Goal: Task Accomplishment & Management: Manage account settings

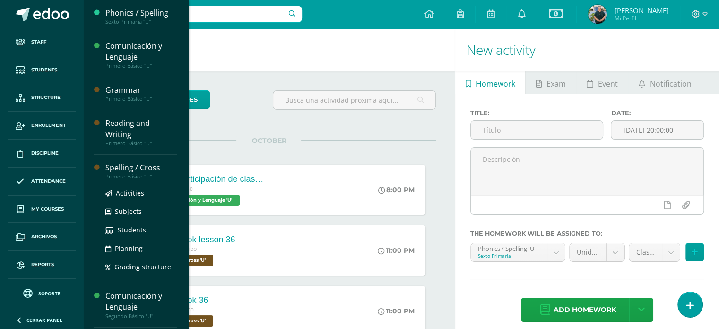
drag, startPoint x: 41, startPoint y: 207, endPoint x: 138, endPoint y: 171, distance: 103.8
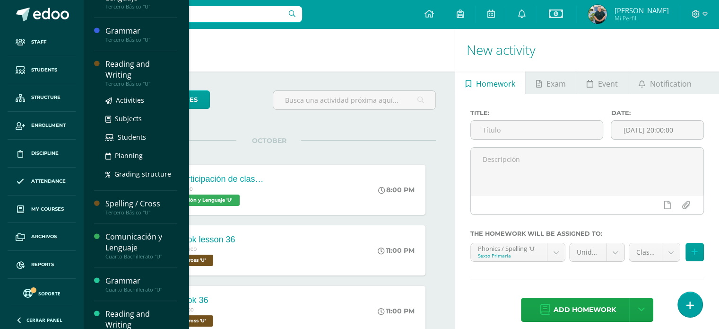
scroll to position [359, 0]
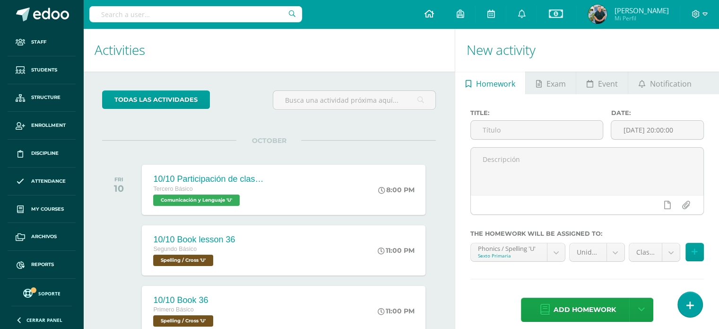
click at [429, 17] on icon at bounding box center [428, 13] width 9 height 9
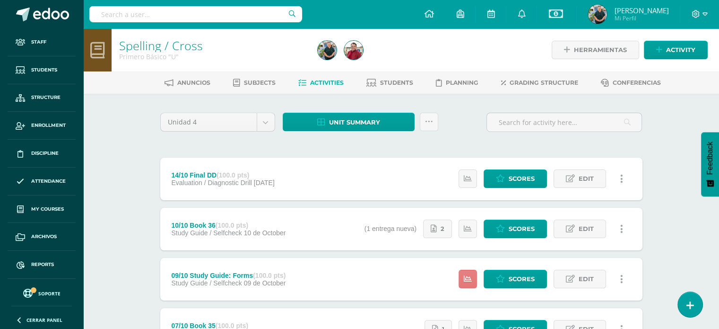
click at [468, 276] on icon at bounding box center [468, 279] width 8 height 8
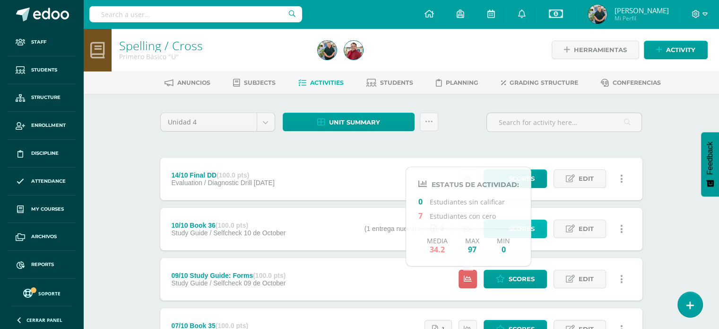
click at [533, 221] on span "Scores" at bounding box center [522, 228] width 26 height 17
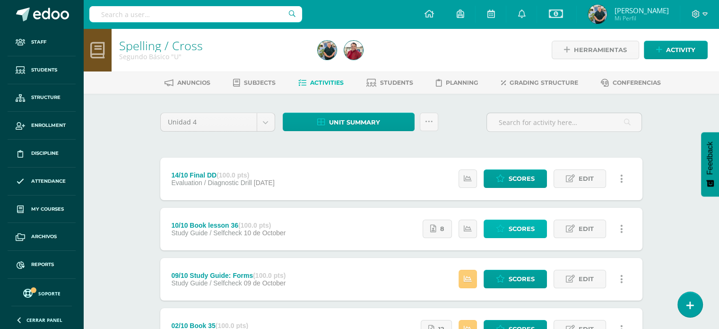
click at [527, 225] on span "Scores" at bounding box center [522, 228] width 26 height 17
click at [501, 224] on link "Scores" at bounding box center [515, 228] width 63 height 18
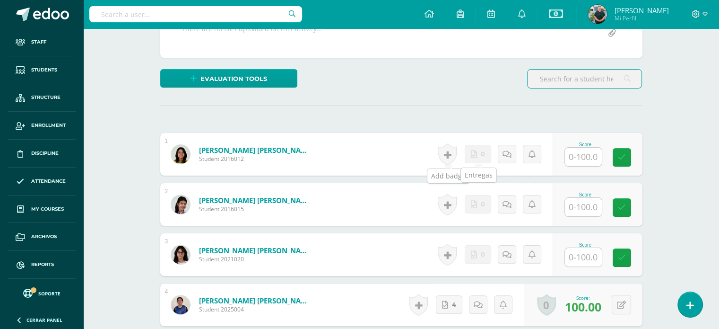
scroll to position [197, 0]
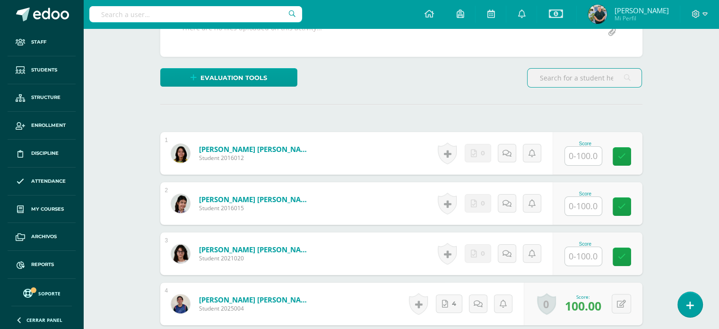
click at [588, 155] on input "text" at bounding box center [583, 156] width 37 height 18
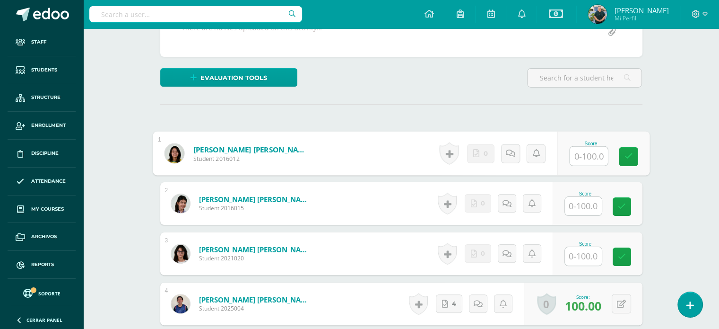
scroll to position [197, 0]
type input "0"
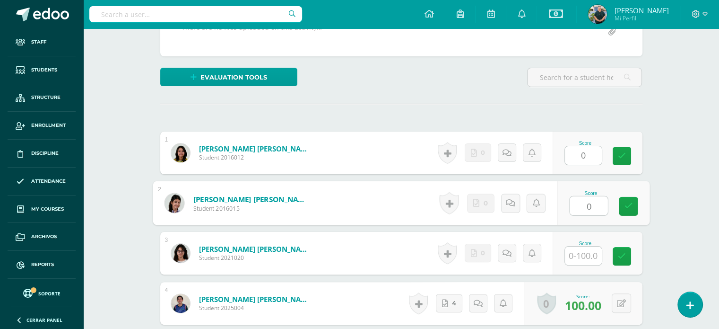
type input "0"
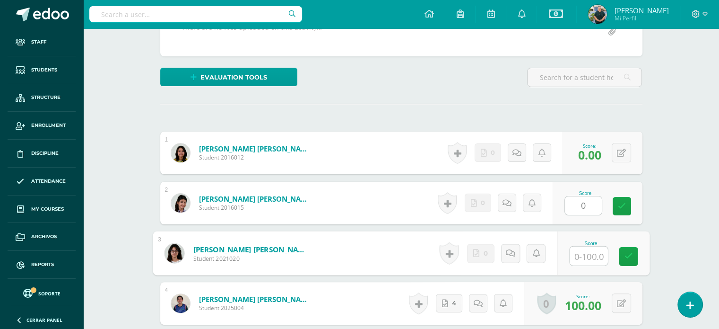
type input "0"
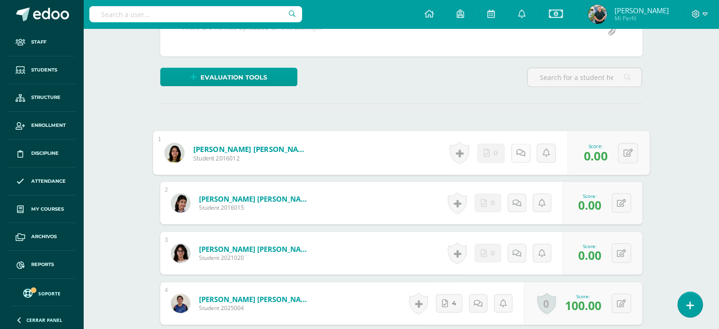
click at [513, 150] on link at bounding box center [520, 152] width 19 height 19
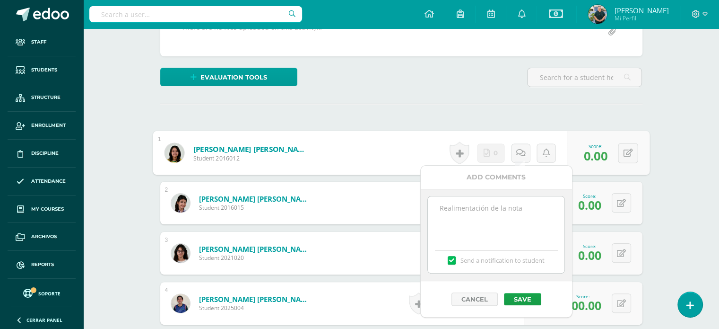
click at [446, 203] on textarea at bounding box center [496, 219] width 137 height 47
type textarea "n"
type textarea "not delivered"
click at [529, 298] on button "Save" at bounding box center [522, 299] width 37 height 12
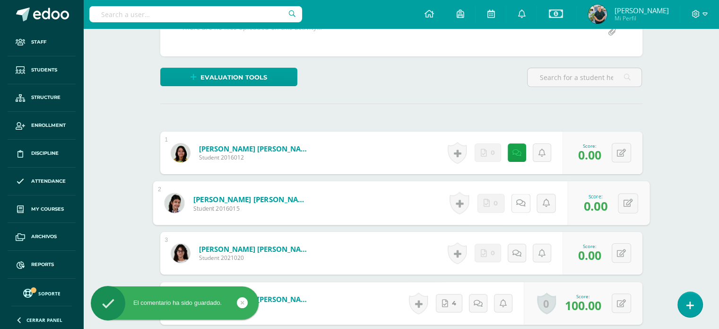
click at [522, 199] on link at bounding box center [520, 202] width 19 height 19
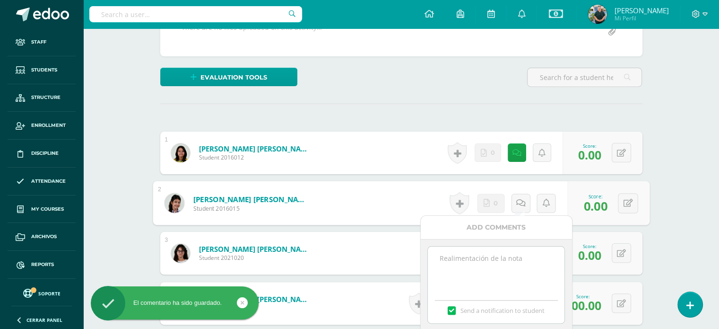
click at [494, 261] on textarea at bounding box center [496, 269] width 137 height 47
paste textarea "not delivered"
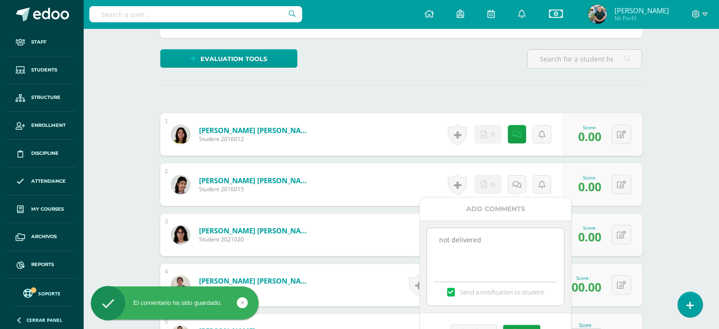
scroll to position [380, 0]
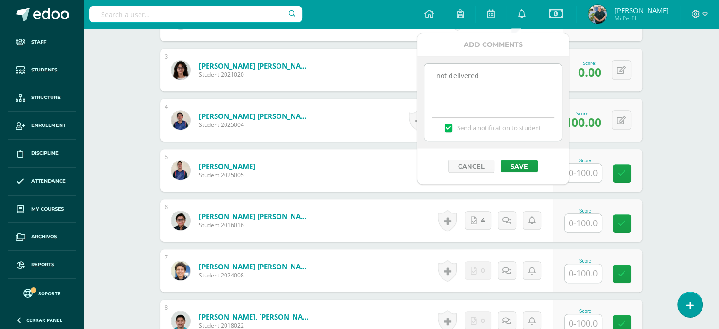
type textarea "not delivered"
click at [469, 125] on span "Send a notification to student" at bounding box center [499, 127] width 84 height 9
click at [0, 0] on input "Send a notification to student" at bounding box center [0, 0] width 0 height 0
click at [518, 161] on button "Save" at bounding box center [519, 166] width 37 height 12
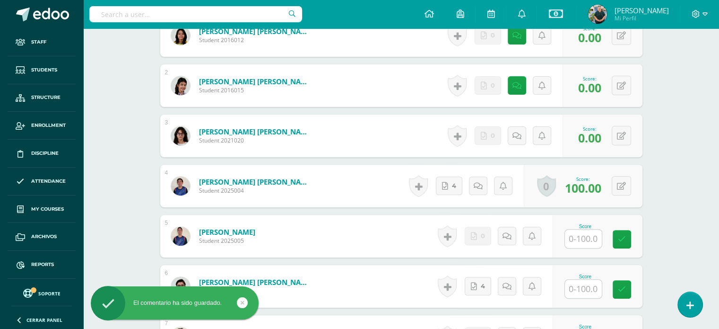
scroll to position [268, 0]
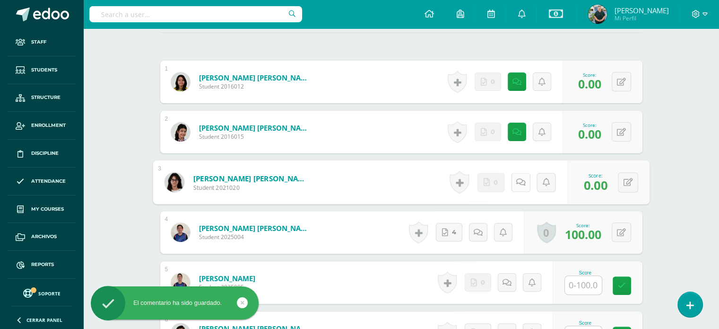
click at [518, 183] on icon at bounding box center [520, 182] width 9 height 8
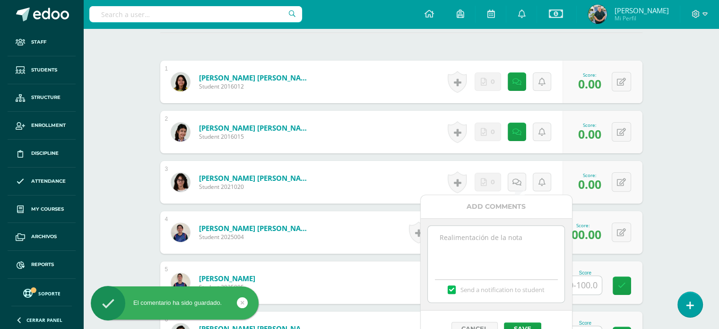
click at [489, 245] on textarea at bounding box center [496, 249] width 137 height 47
paste textarea "not delivered"
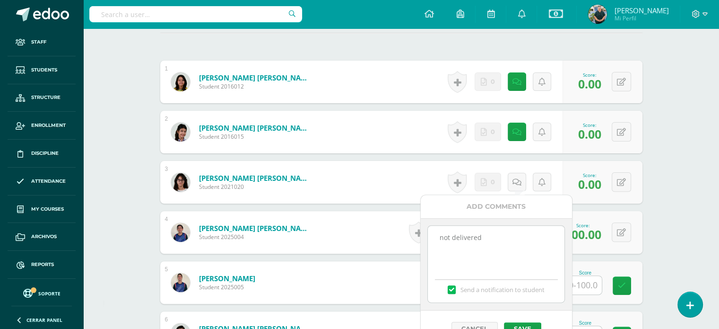
type textarea "not delivered"
click at [454, 289] on label "Send a notification to student" at bounding box center [496, 289] width 137 height 9
click at [0, 0] on input "Send a notification to student" at bounding box center [0, 0] width 0 height 0
click at [525, 325] on button "Save" at bounding box center [522, 328] width 37 height 12
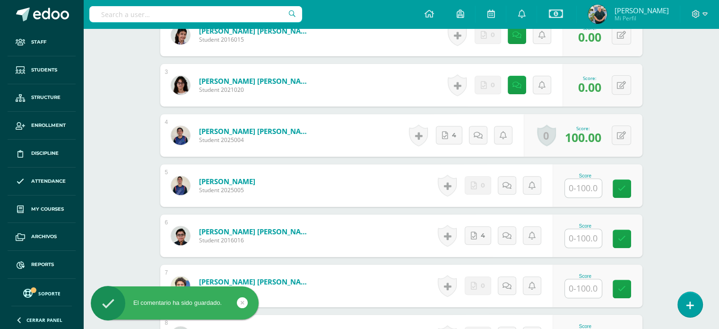
scroll to position [380, 0]
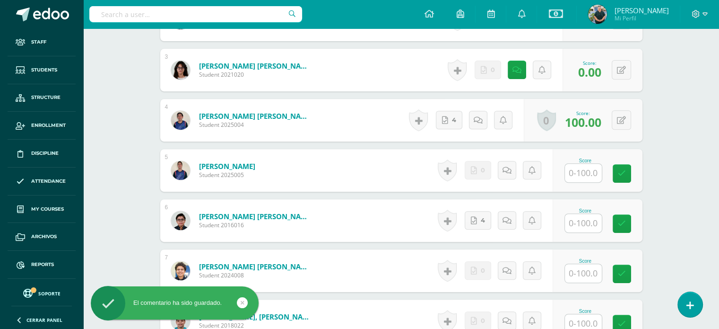
click at [604, 167] on div "Score" at bounding box center [586, 170] width 42 height 25
click at [597, 170] on input "text" at bounding box center [583, 173] width 37 height 18
type input "0"
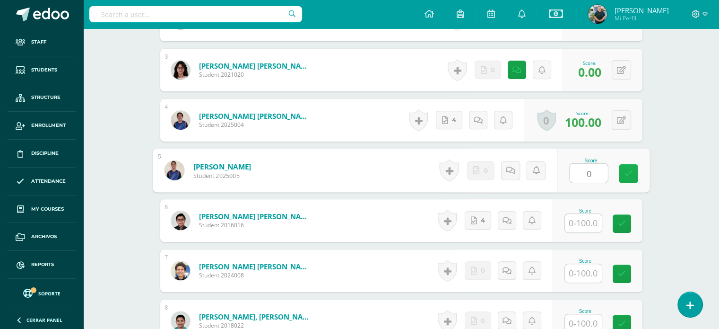
click at [630, 169] on icon at bounding box center [628, 173] width 9 height 8
click at [518, 167] on icon at bounding box center [520, 170] width 9 height 8
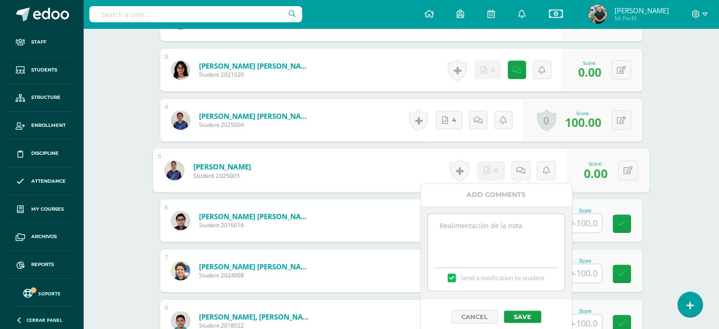
click at [485, 233] on textarea at bounding box center [496, 237] width 137 height 47
paste textarea "not delivered"
type textarea "not delivered"
click at [449, 274] on label at bounding box center [452, 277] width 8 height 9
click at [0, 0] on input "Send a notification to student" at bounding box center [0, 0] width 0 height 0
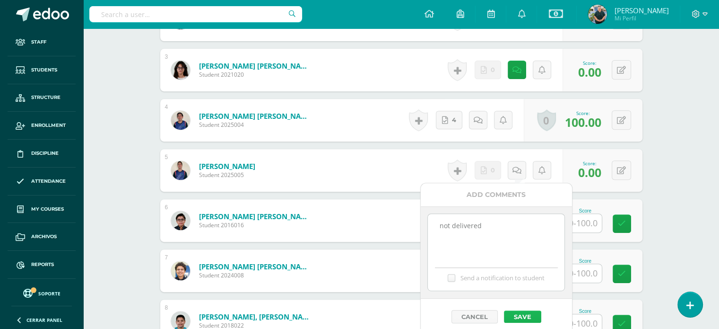
click at [525, 319] on button "Save" at bounding box center [522, 316] width 37 height 12
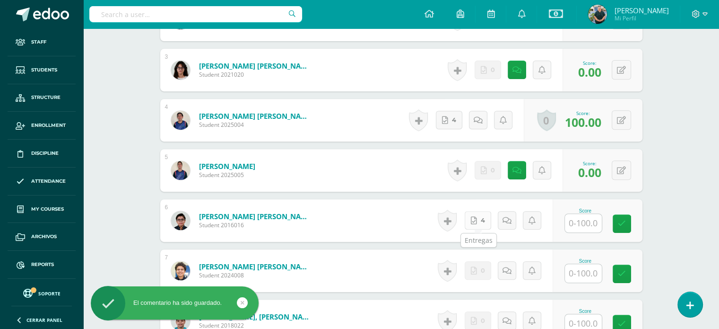
click at [480, 222] on link "4" at bounding box center [478, 220] width 26 height 18
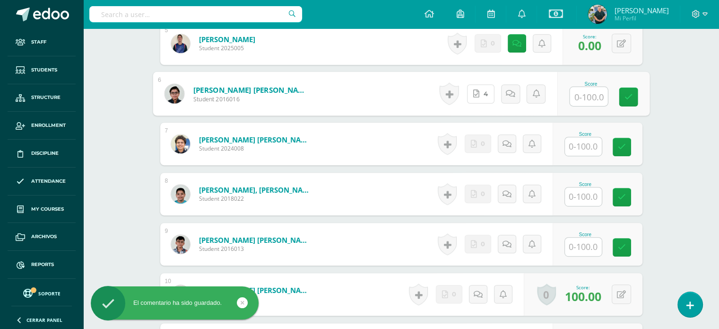
scroll to position [519, 0]
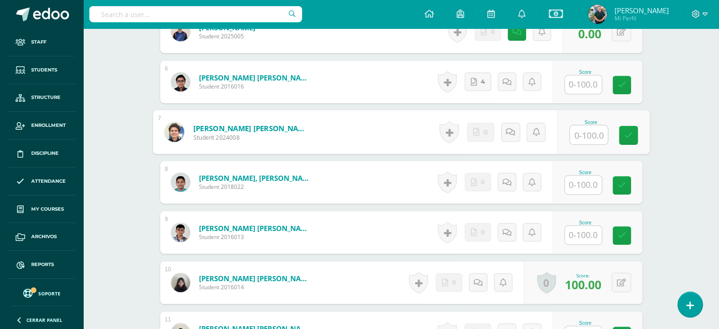
click at [587, 128] on input "text" at bounding box center [589, 134] width 38 height 19
type input "0"
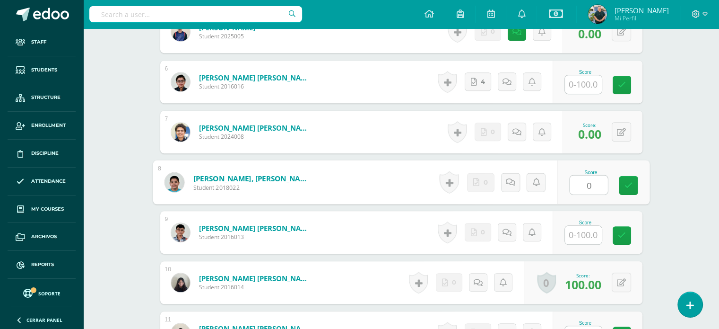
type input "0"
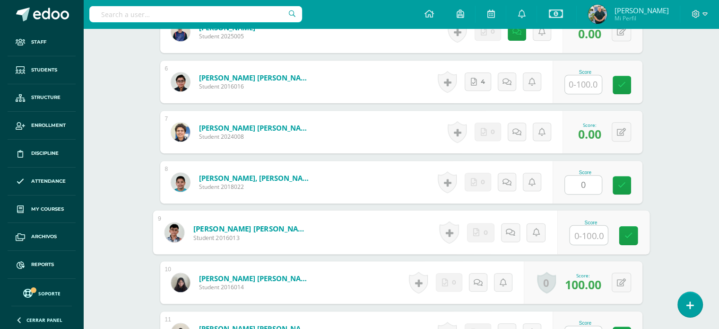
type input "0"
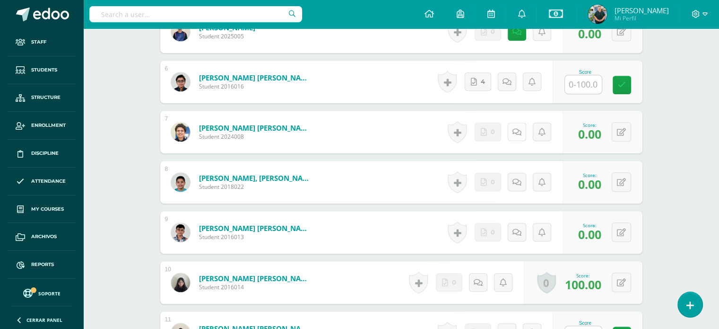
click at [513, 126] on link at bounding box center [517, 131] width 18 height 18
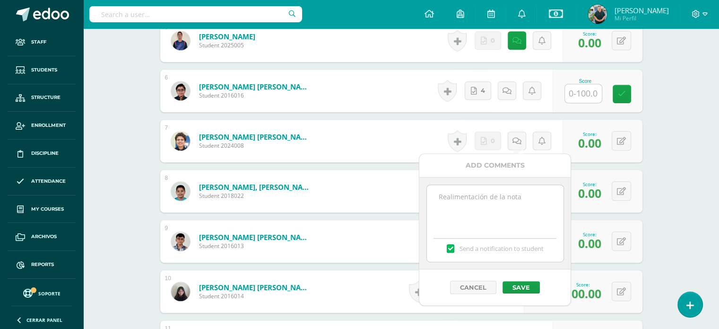
scroll to position [509, 0]
paste textarea "not delivered"
type textarea "not delivered"
click at [445, 246] on label at bounding box center [449, 249] width 8 height 9
click at [0, 0] on input "Send a notification to student" at bounding box center [0, 0] width 0 height 0
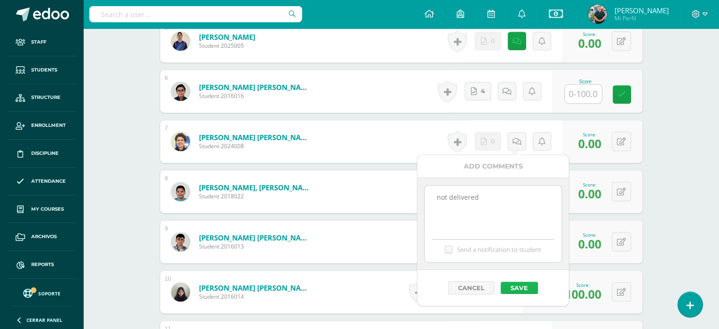
click at [514, 290] on button "Save" at bounding box center [519, 287] width 37 height 12
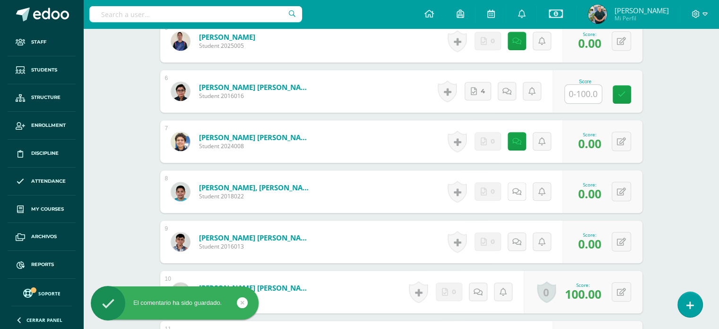
click at [521, 192] on link at bounding box center [517, 191] width 18 height 18
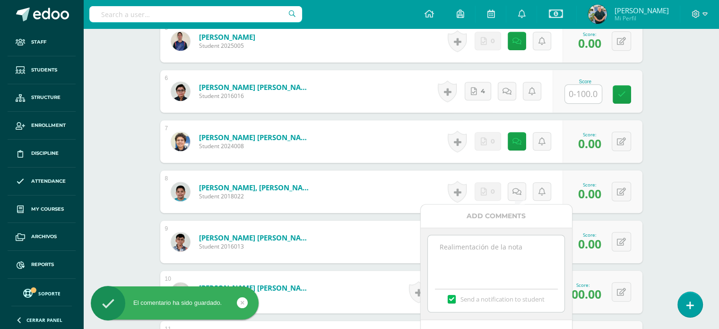
paste textarea "not delivered"
type textarea "not delivered"
click at [453, 301] on label at bounding box center [452, 299] width 8 height 9
click at [0, 0] on input "Send a notification to student" at bounding box center [0, 0] width 0 height 0
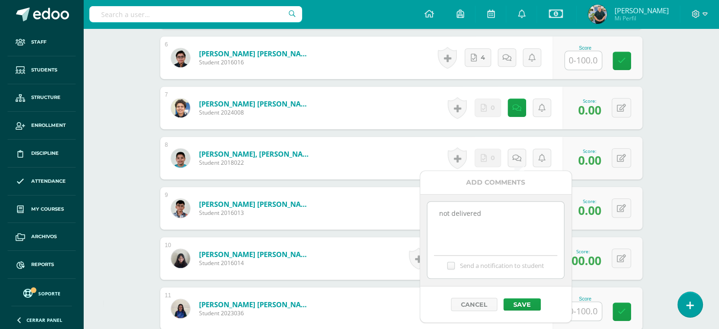
scroll to position [651, 0]
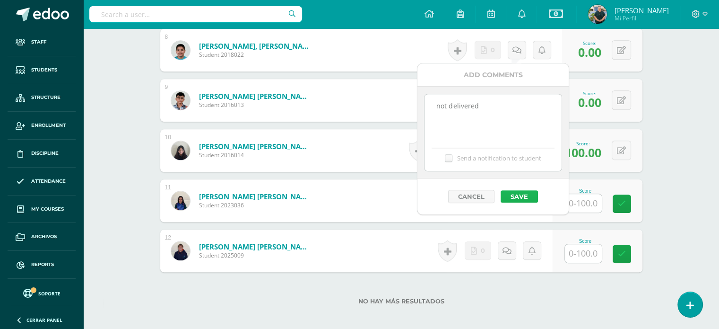
click at [517, 194] on button "Save" at bounding box center [519, 196] width 37 height 12
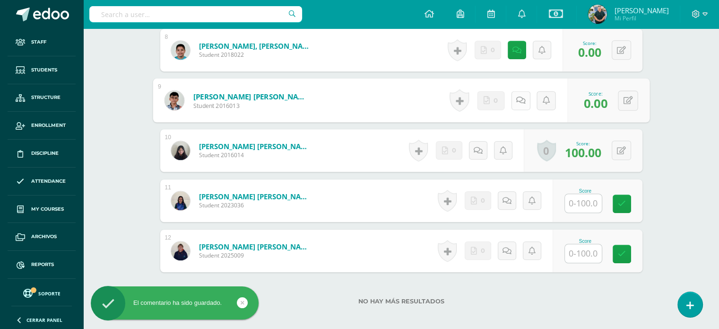
click at [516, 94] on link at bounding box center [520, 100] width 19 height 19
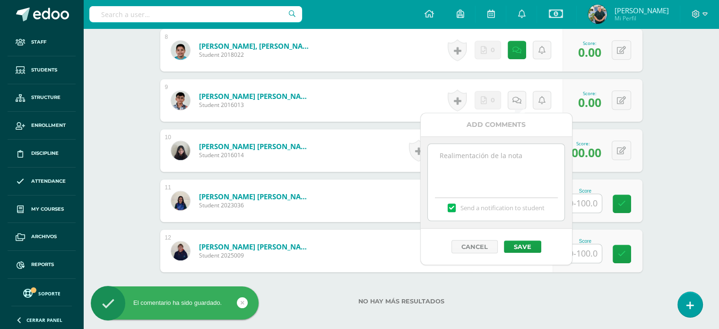
click at [487, 160] on textarea at bounding box center [496, 167] width 137 height 47
paste textarea "not delivered"
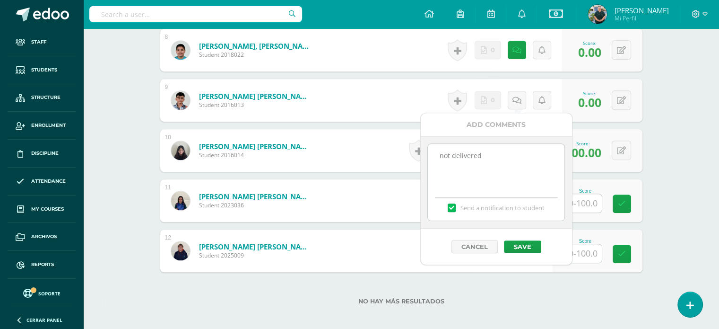
type textarea "not delivered"
click at [451, 206] on label at bounding box center [452, 207] width 8 height 9
click at [0, 0] on input "Send a notification to student" at bounding box center [0, 0] width 0 height 0
click at [528, 243] on button "Save" at bounding box center [522, 246] width 37 height 12
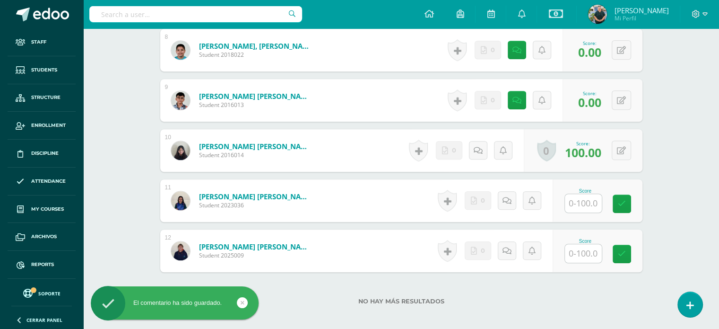
click at [579, 201] on input "text" at bounding box center [583, 203] width 37 height 18
type input "0"
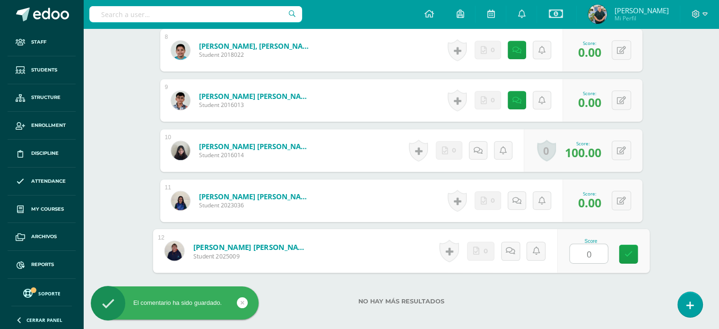
type input "0."
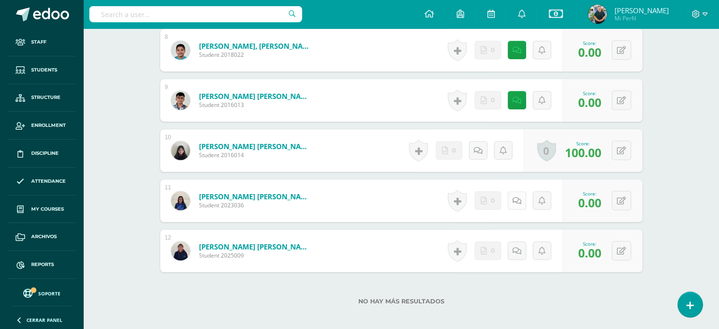
click at [516, 202] on icon at bounding box center [517, 201] width 9 height 8
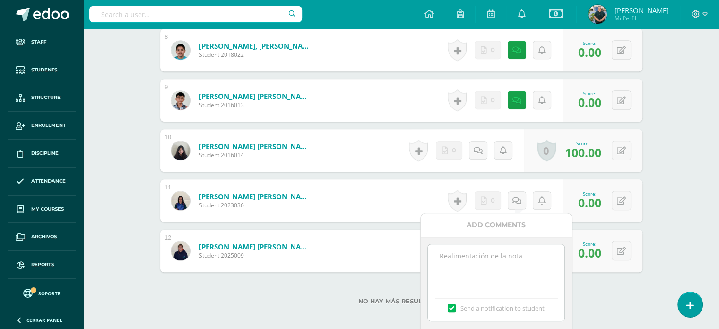
click at [488, 242] on div "Send a notification to student" at bounding box center [496, 282] width 151 height 92
click at [480, 253] on textarea at bounding box center [496, 267] width 137 height 47
paste textarea "not delivered"
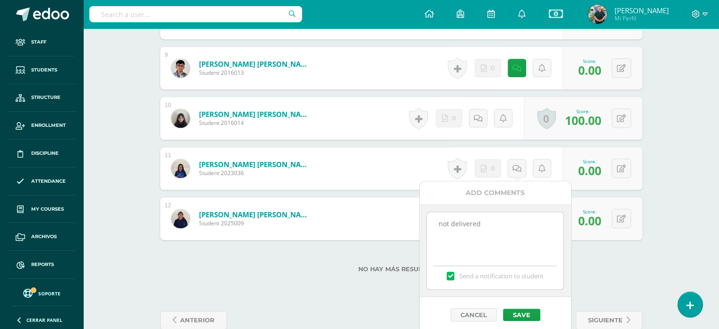
scroll to position [702, 0]
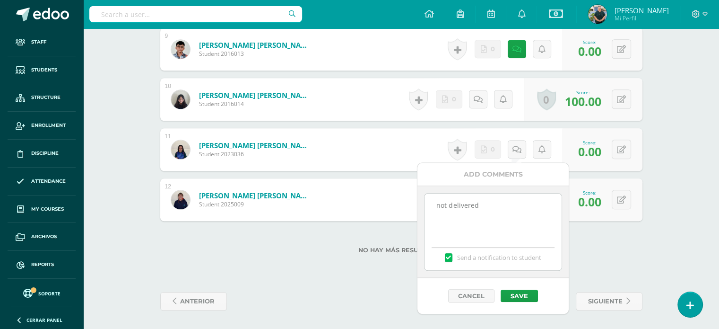
type textarea "not delivered"
click at [451, 259] on label at bounding box center [449, 257] width 8 height 9
click at [0, 0] on input "Send a notification to student" at bounding box center [0, 0] width 0 height 0
click at [527, 296] on button "Save" at bounding box center [519, 295] width 37 height 12
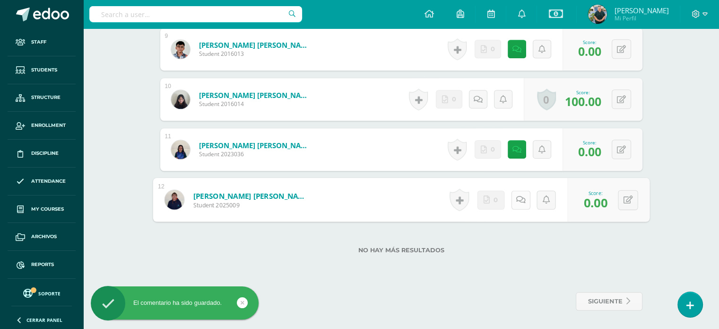
click at [520, 197] on icon at bounding box center [520, 199] width 9 height 8
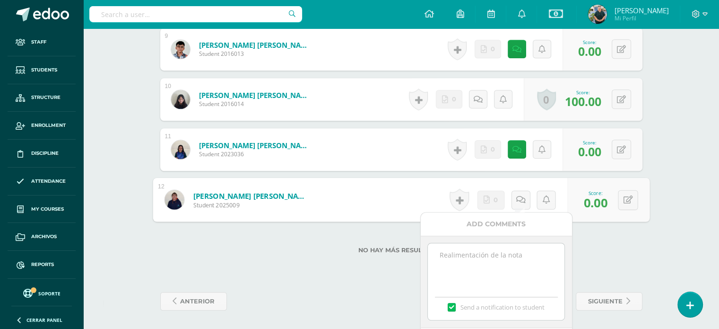
click at [477, 259] on textarea at bounding box center [496, 266] width 137 height 47
paste textarea "not delivered"
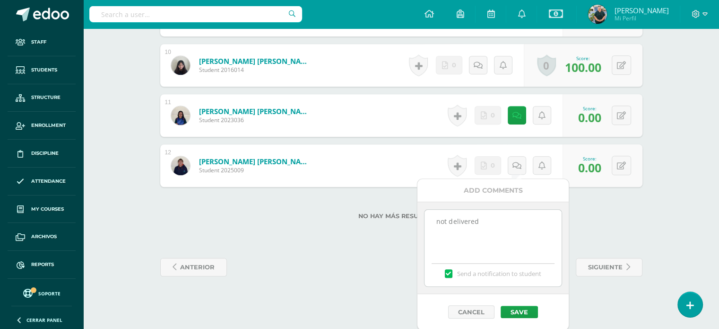
type textarea "not delivered"
click at [455, 272] on label "Send a notification to student" at bounding box center [493, 273] width 137 height 9
click at [0, 0] on input "Send a notification to student" at bounding box center [0, 0] width 0 height 0
click at [521, 310] on button "Save" at bounding box center [519, 312] width 37 height 12
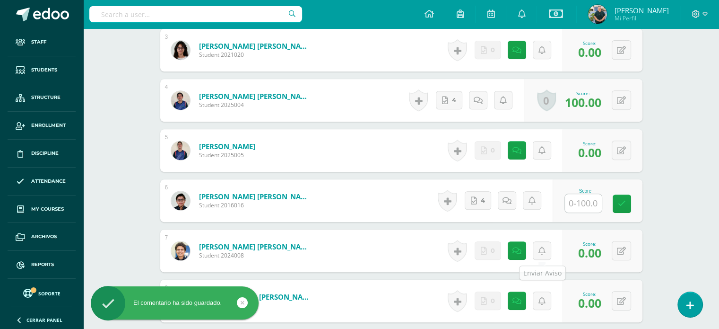
scroll to position [400, 0]
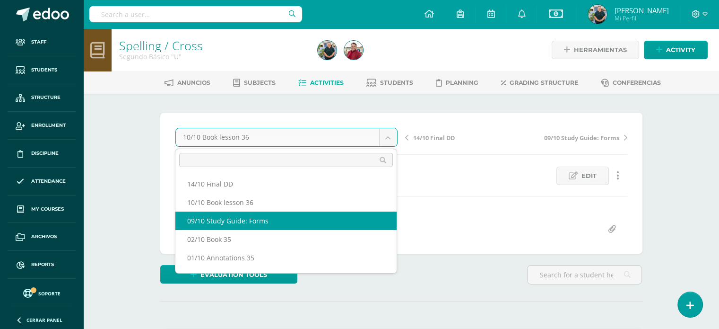
select select "/dashboard/teacher/grade-activity/221522/"
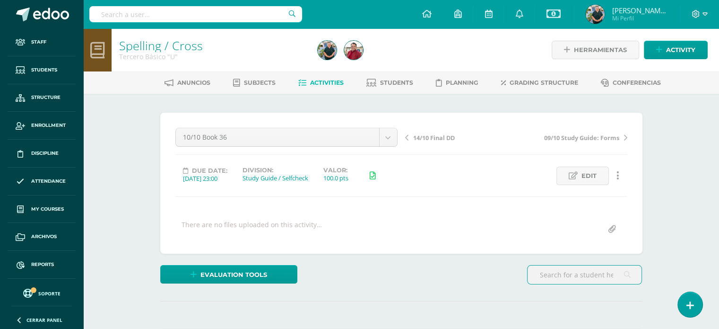
scroll to position [0, 0]
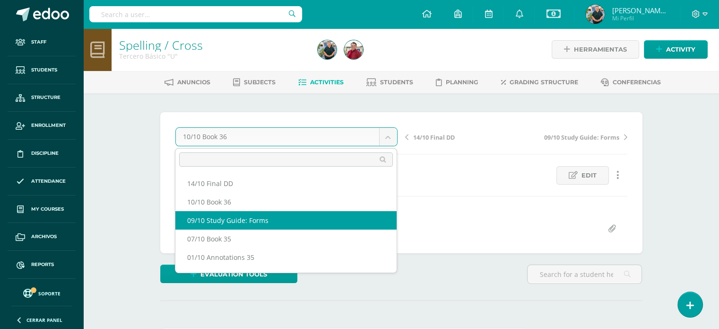
select select "/dashboard/teacher/grade-activity/221523/"
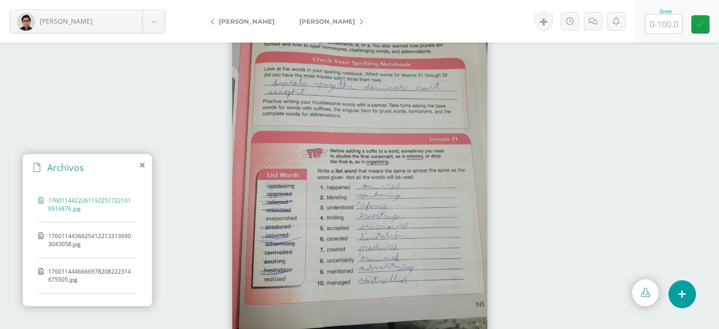
scroll to position [27, 0]
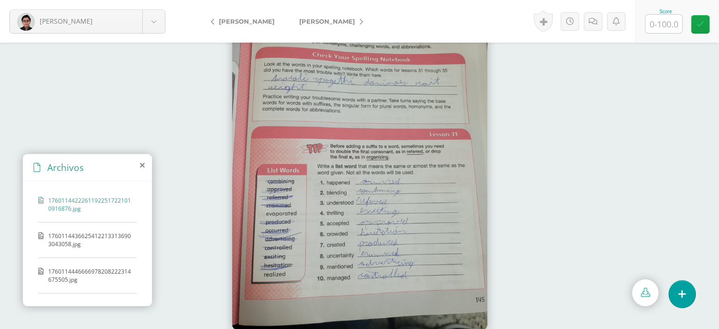
click at [95, 242] on span "17601144366254122133136903043058.jpg" at bounding box center [90, 240] width 84 height 16
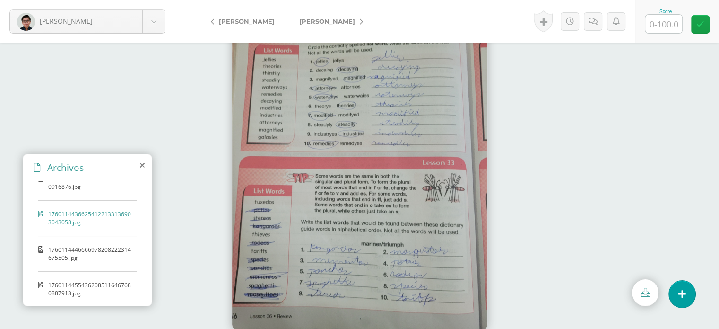
click at [85, 284] on span "17601144554362085116467680887913.jpg" at bounding box center [90, 289] width 84 height 16
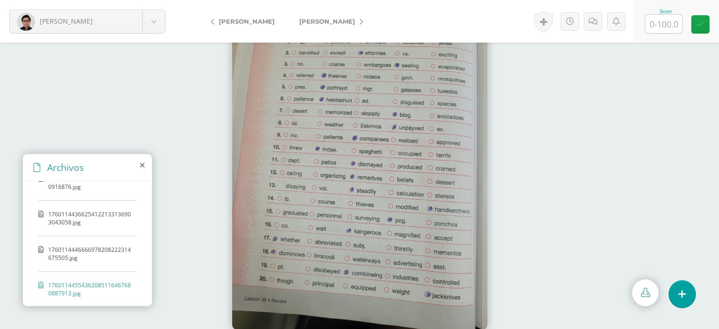
click at [53, 249] on span "1760114446666978208222314675505.jpg" at bounding box center [90, 253] width 84 height 16
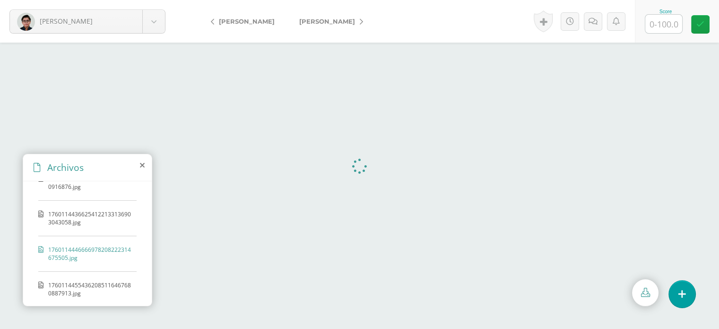
scroll to position [0, 0]
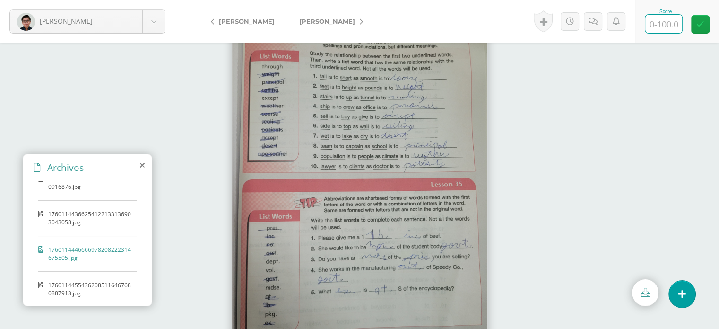
click at [668, 27] on input "text" at bounding box center [664, 24] width 37 height 18
type input "85"
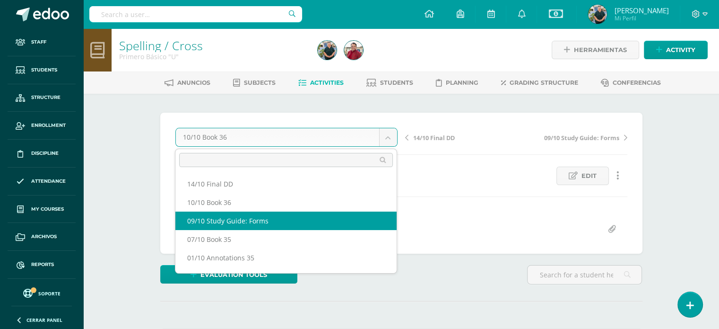
select select "/dashboard/teacher/grade-activity/221524/"
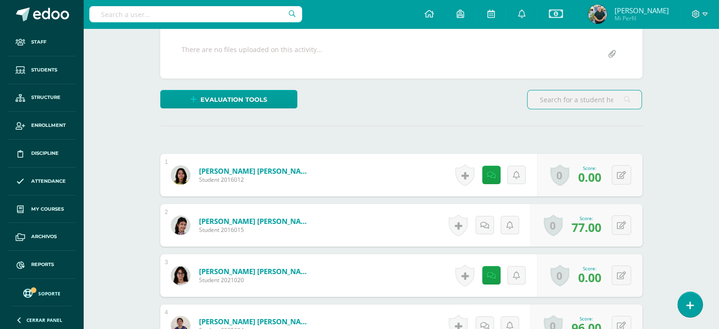
scroll to position [176, 0]
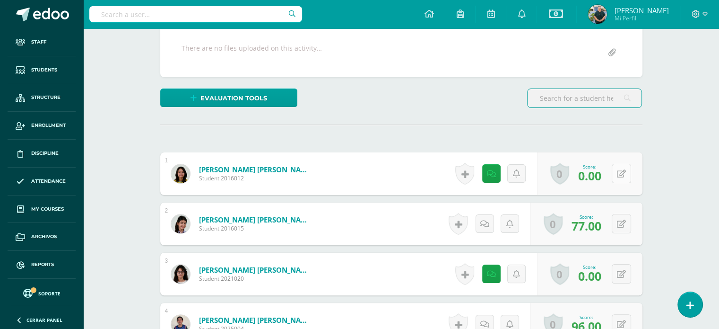
click at [627, 172] on button at bounding box center [621, 173] width 19 height 19
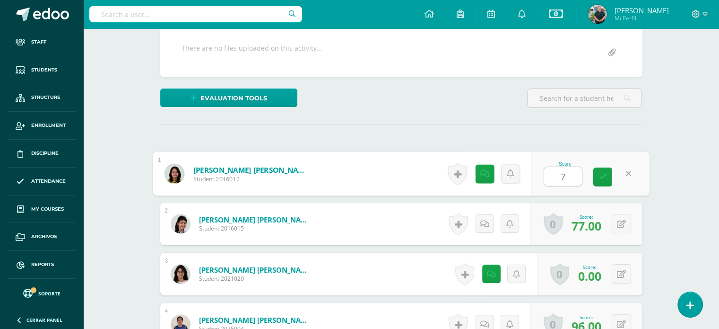
type input "77"
click at [597, 171] on link at bounding box center [603, 176] width 19 height 19
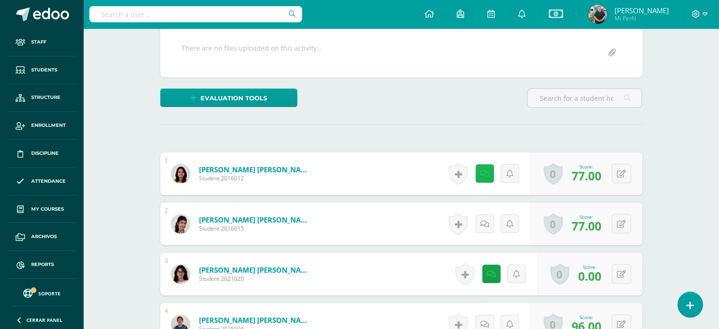
click at [480, 171] on link at bounding box center [485, 173] width 18 height 18
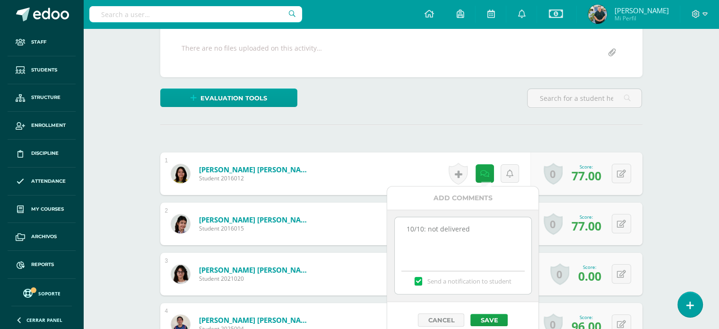
drag, startPoint x: 479, startPoint y: 217, endPoint x: 297, endPoint y: 222, distance: 181.7
drag, startPoint x: 489, startPoint y: 224, endPoint x: 274, endPoint y: 225, distance: 215.2
click at [418, 281] on label at bounding box center [419, 281] width 8 height 9
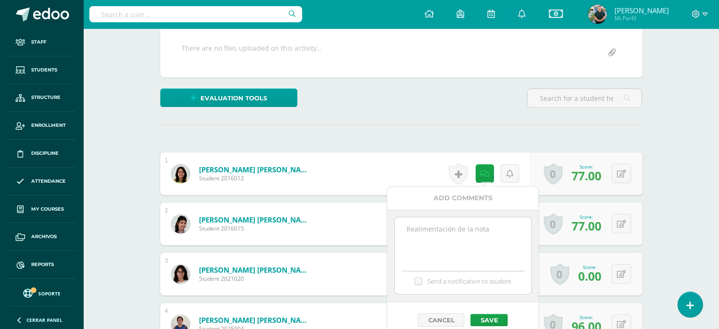
click at [0, 0] on input "Send a notification to student" at bounding box center [0, 0] width 0 height 0
click at [482, 315] on button "Save" at bounding box center [489, 320] width 37 height 12
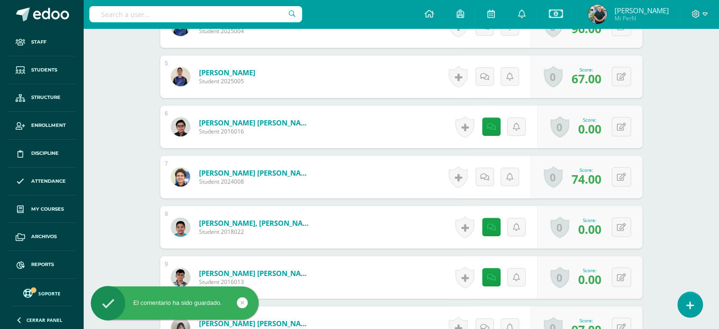
scroll to position [481, 0]
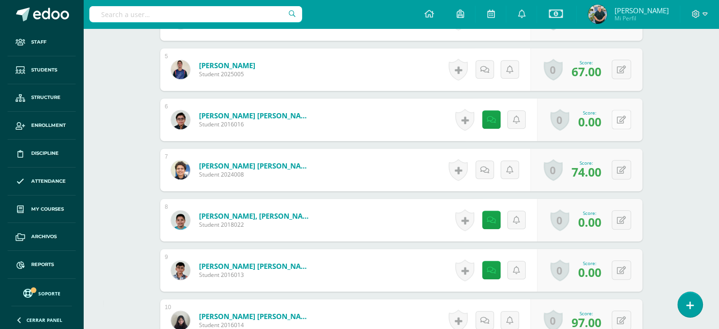
click at [622, 119] on icon at bounding box center [621, 120] width 9 height 8
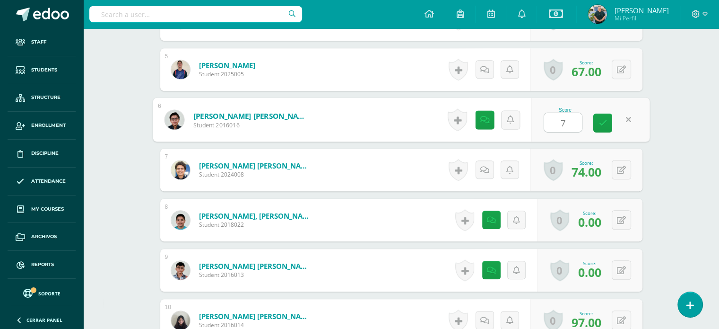
type input "72"
click at [485, 113] on link at bounding box center [487, 119] width 19 height 19
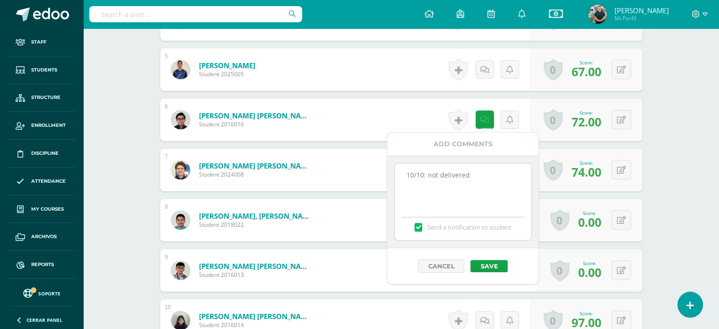
drag, startPoint x: 459, startPoint y: 172, endPoint x: 301, endPoint y: 175, distance: 158.5
click at [301, 175] on body "El comentario ha sido guardado. Staff Students Structure Enrollment Discipline …" at bounding box center [359, 34] width 719 height 1031
click at [416, 226] on label at bounding box center [419, 227] width 8 height 9
click at [0, 0] on input "Send a notification to student" at bounding box center [0, 0] width 0 height 0
click at [496, 267] on button "Save" at bounding box center [489, 266] width 37 height 12
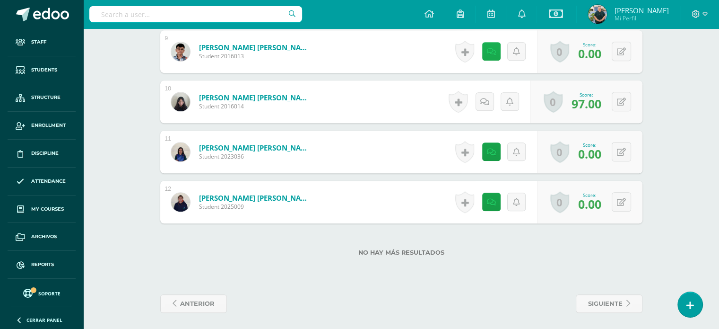
scroll to position [702, 0]
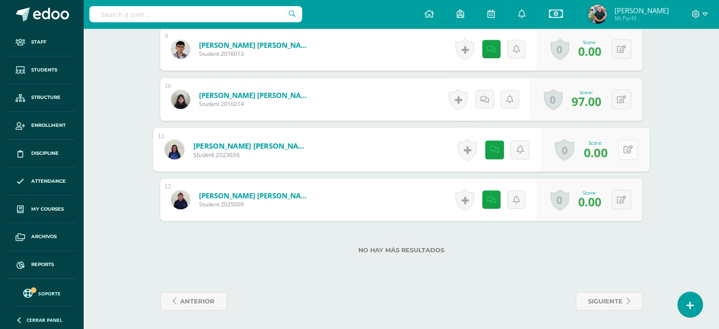
click at [624, 143] on button at bounding box center [628, 150] width 20 height 20
type input "95"
click at [476, 147] on div "Activity history No hay historial para esta actividad Add comments 10/10: not d…" at bounding box center [490, 150] width 87 height 44
click at [487, 151] on icon at bounding box center [487, 149] width 9 height 8
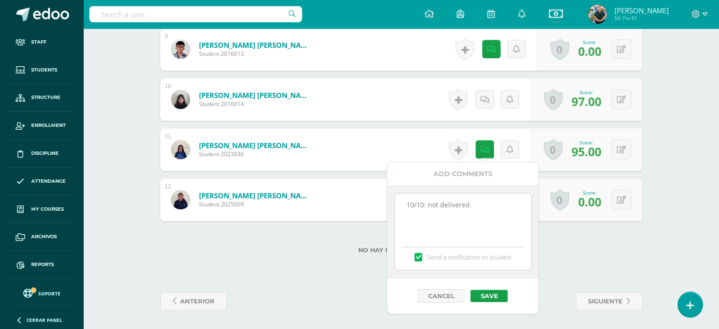
drag, startPoint x: 475, startPoint y: 200, endPoint x: 343, endPoint y: 199, distance: 131.5
click at [419, 254] on label at bounding box center [419, 257] width 8 height 9
click at [0, 0] on input "Send a notification to student" at bounding box center [0, 0] width 0 height 0
click at [497, 295] on button "Save" at bounding box center [489, 295] width 37 height 12
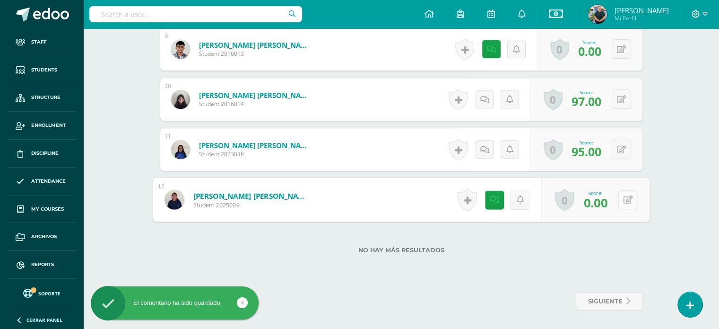
click at [628, 198] on button at bounding box center [628, 200] width 20 height 20
type input "88"
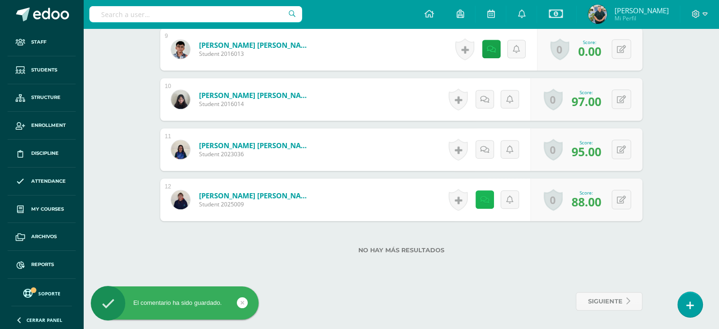
click at [488, 199] on icon at bounding box center [484, 200] width 9 height 8
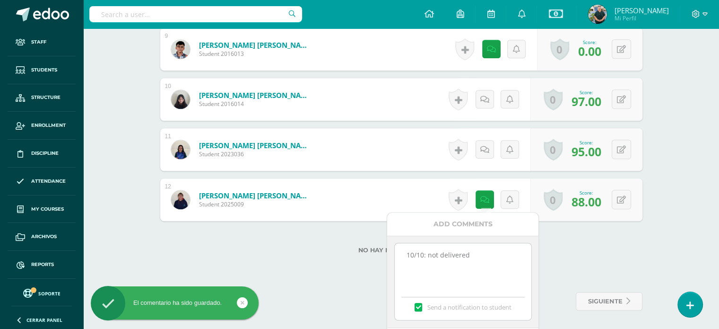
click at [467, 249] on textarea "10/10: not delivered" at bounding box center [463, 266] width 137 height 47
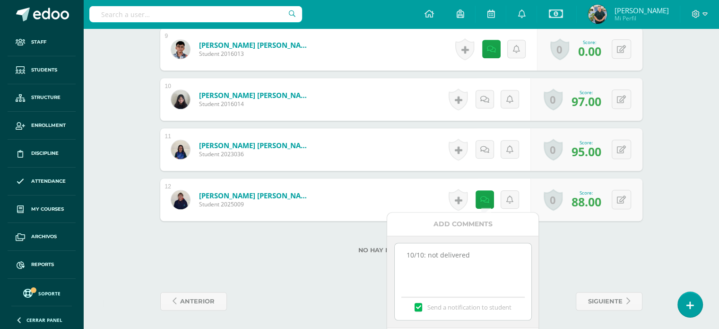
drag, startPoint x: 496, startPoint y: 249, endPoint x: 225, endPoint y: 245, distance: 271.0
click at [412, 310] on label "Send a notification to student" at bounding box center [463, 307] width 137 height 9
click at [0, 0] on input "Send a notification to student" at bounding box center [0, 0] width 0 height 0
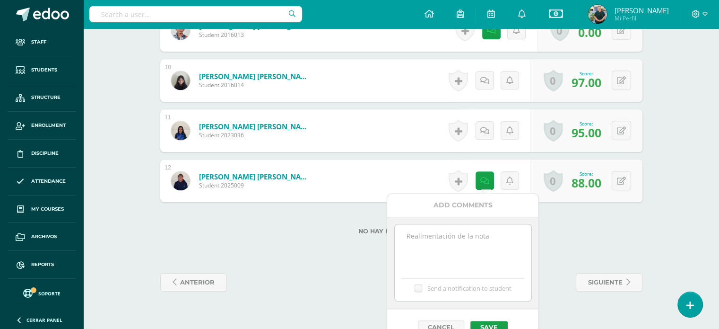
scroll to position [736, 0]
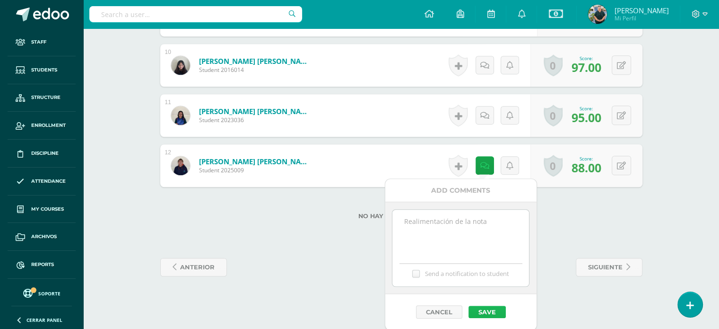
click at [500, 311] on button "Save" at bounding box center [487, 312] width 37 height 12
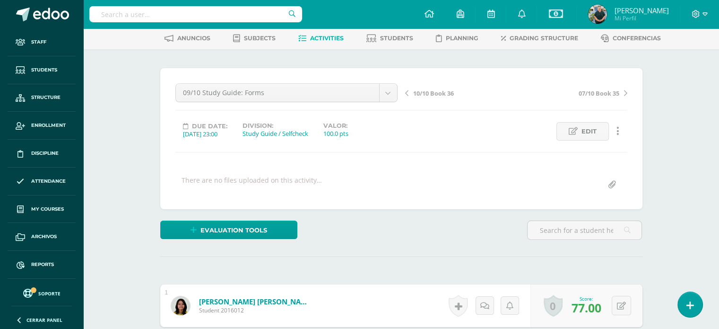
scroll to position [0, 0]
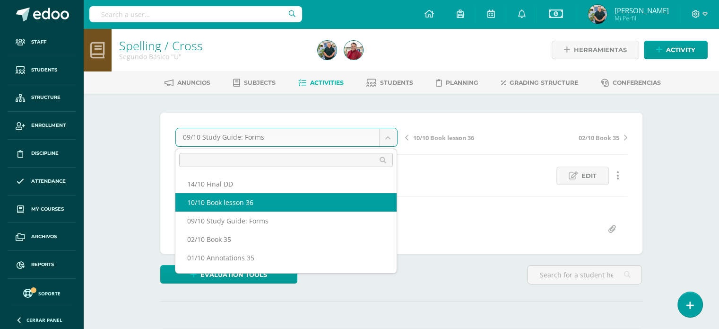
select select "/dashboard/teacher/grade-activity/221473/"
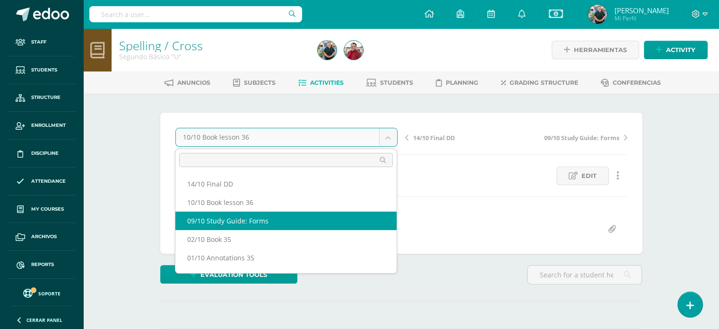
select select "/dashboard/teacher/grade-activity/221522/"
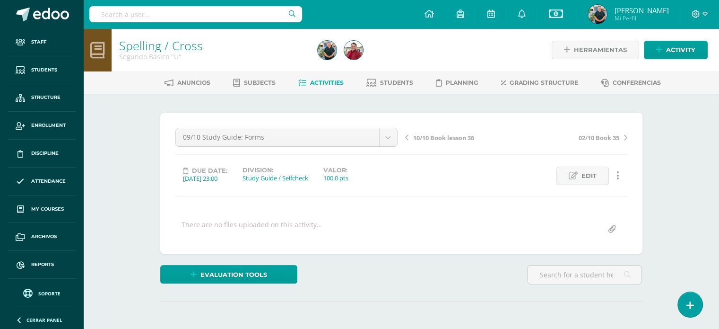
click at [140, 208] on div "Spelling / Cross Segundo Básico "U" Herramientas Detalle de asistencias Activit…" at bounding box center [401, 201] width 636 height 346
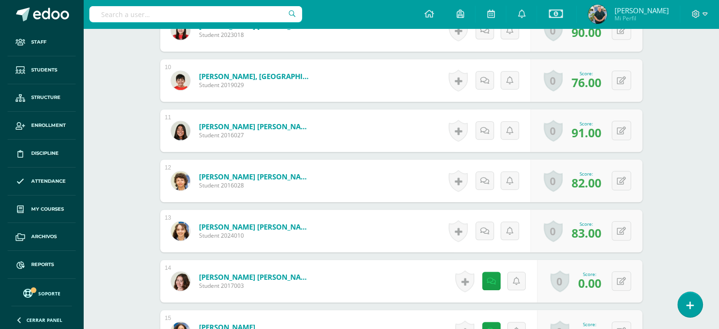
scroll to position [798, 0]
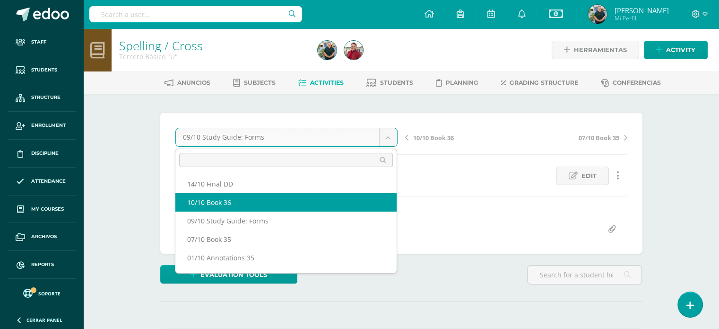
select select "/dashboard/teacher/grade-activity/221528/"
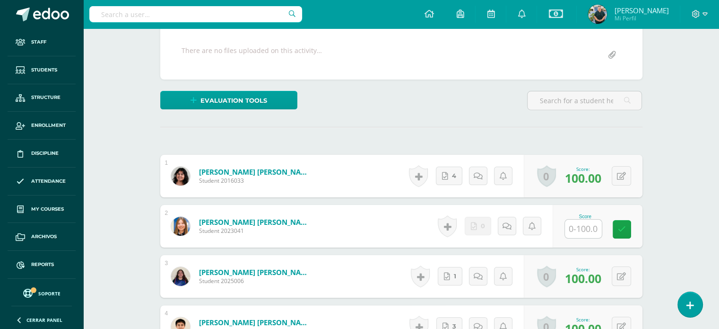
scroll to position [180, 0]
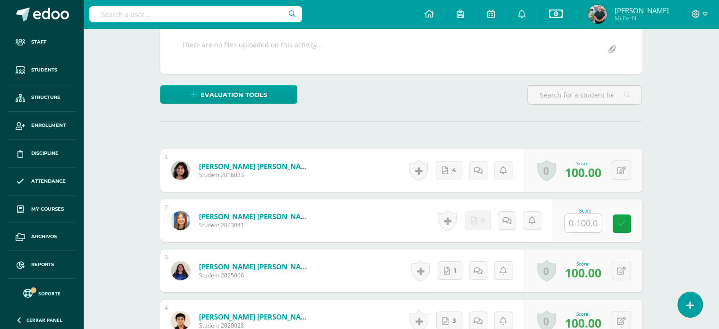
click at [589, 221] on input "text" at bounding box center [583, 223] width 37 height 18
type input "0"
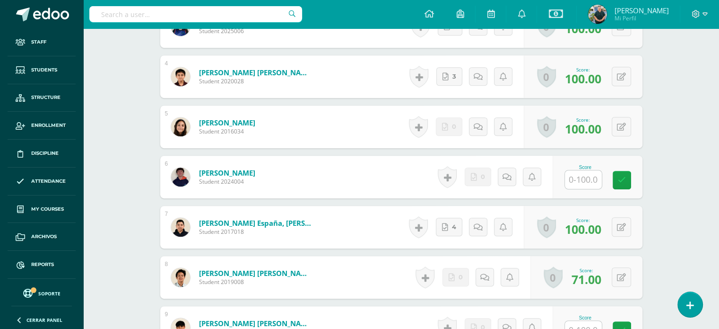
scroll to position [455, 0]
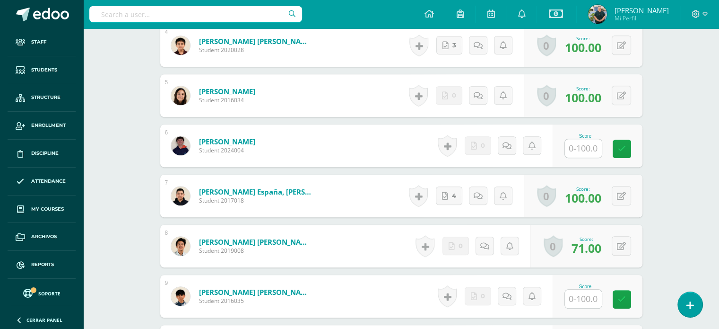
click at [587, 147] on input "text" at bounding box center [583, 148] width 37 height 18
type input "0"
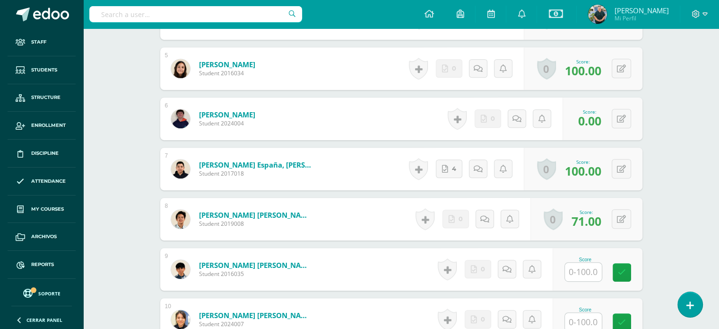
scroll to position [547, 0]
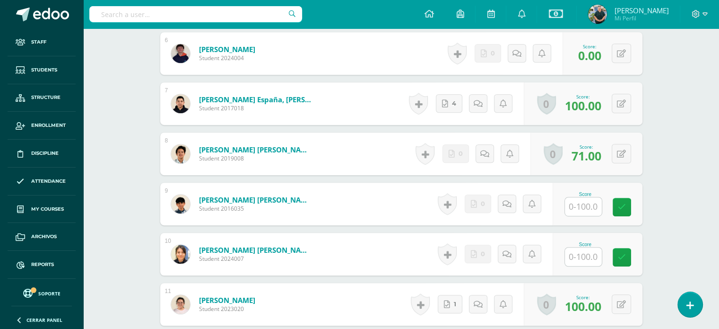
click at [574, 208] on input "text" at bounding box center [583, 206] width 37 height 18
type input "0"
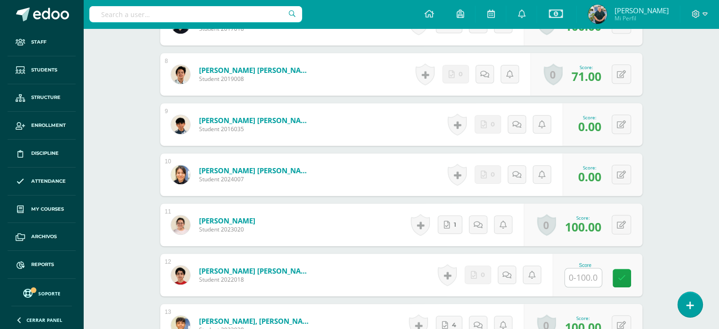
scroll to position [716, 0]
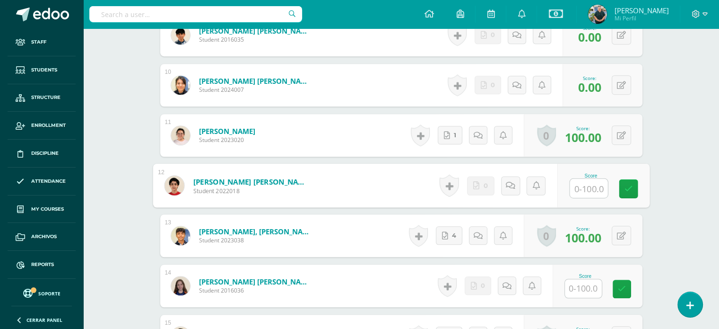
click at [585, 186] on input "text" at bounding box center [589, 188] width 38 height 19
type input "0"
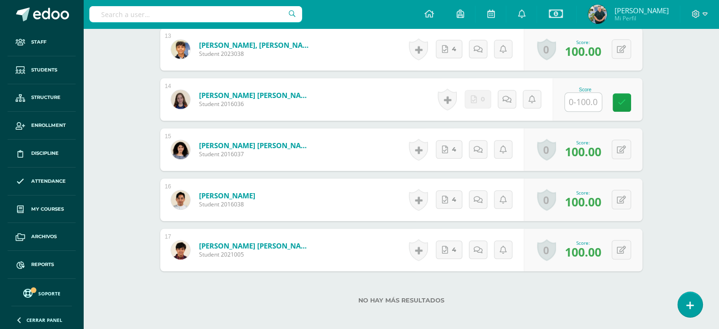
scroll to position [913, 0]
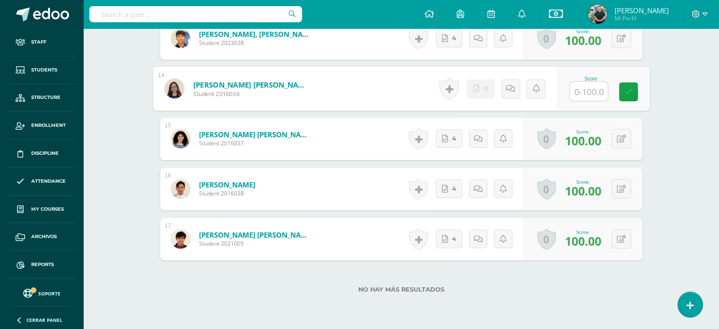
click at [582, 92] on input "text" at bounding box center [589, 91] width 38 height 19
type input "0"
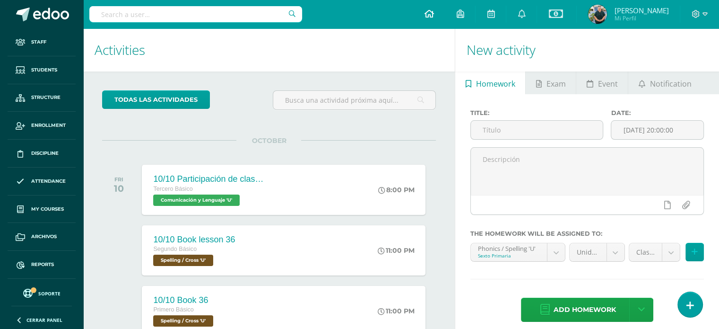
click at [427, 16] on icon at bounding box center [428, 13] width 9 height 9
